Goal: Information Seeking & Learning: Find specific page/section

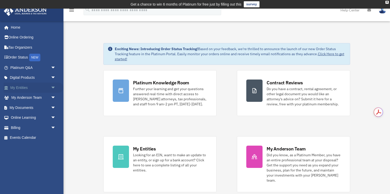
click at [21, 86] on link "My Entities arrow_drop_down" at bounding box center [34, 88] width 60 height 10
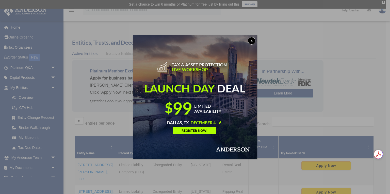
click at [250, 40] on button "x" at bounding box center [252, 41] width 8 height 8
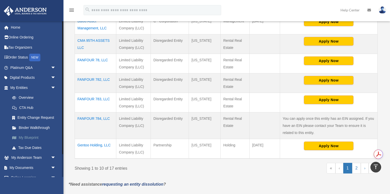
scroll to position [214, 0]
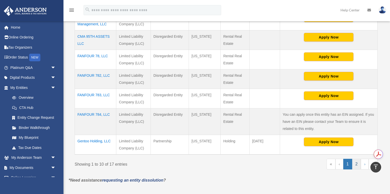
click at [355, 159] on link "2" at bounding box center [356, 164] width 9 height 11
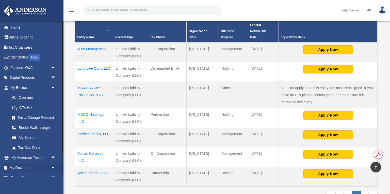
scroll to position [116, 0]
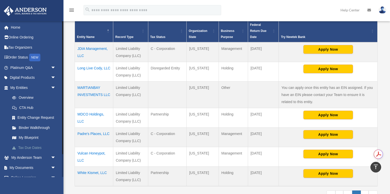
click at [32, 148] on link "Tax Due Dates" at bounding box center [35, 148] width 56 height 10
